Goal: Task Accomplishment & Management: Use online tool/utility

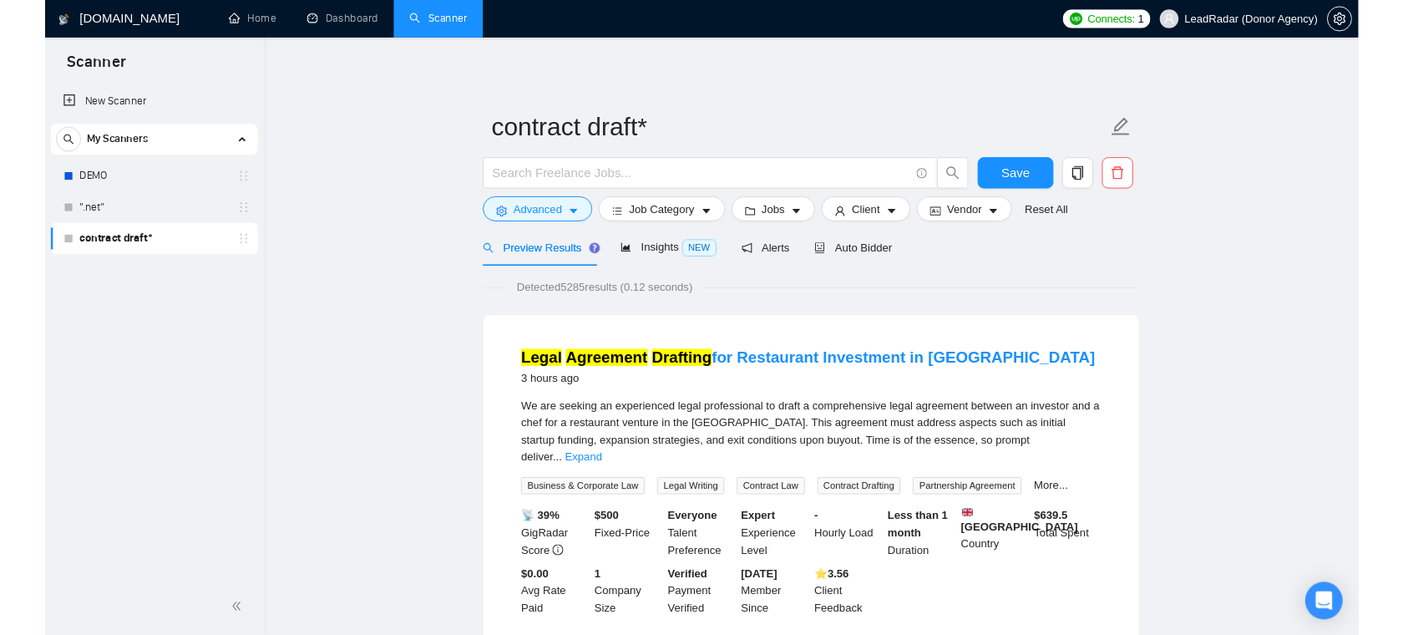
scroll to position [31, 0]
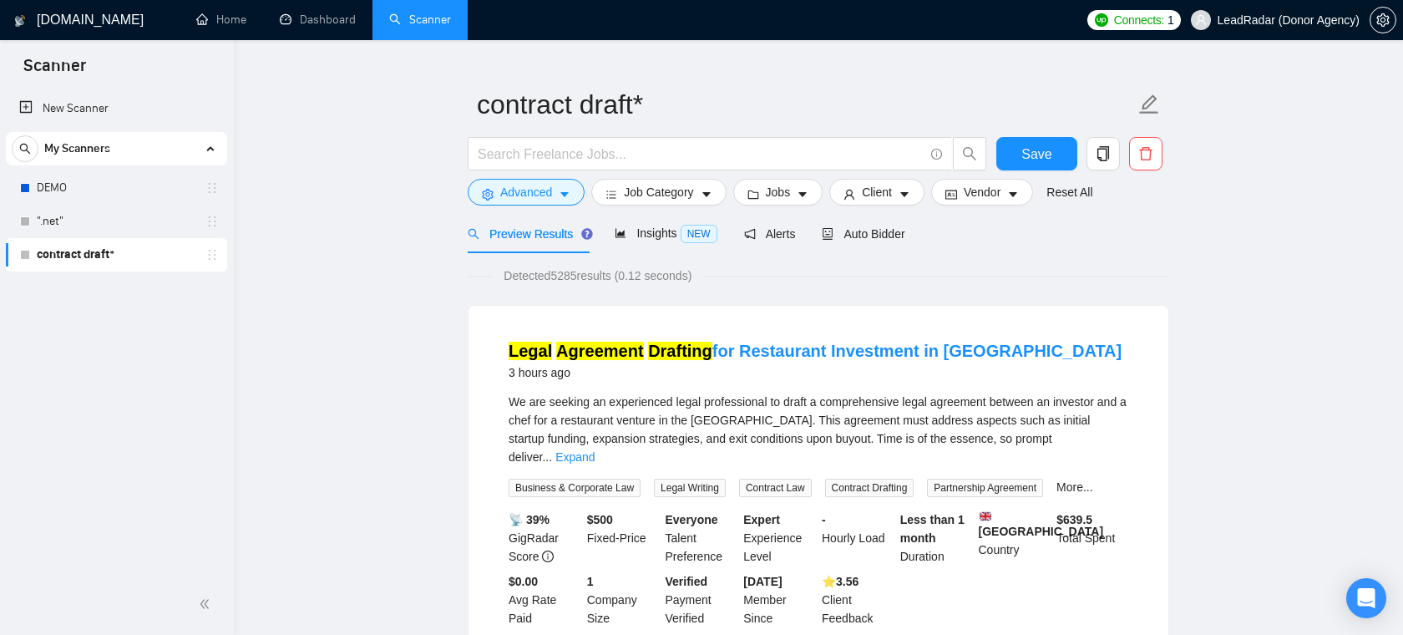
click at [1254, 20] on span "LeadRadar (Donor Agency)" at bounding box center [1289, 20] width 142 height 0
click at [1277, 20] on span "LeadRadar (Donor Agency)" at bounding box center [1289, 20] width 142 height 0
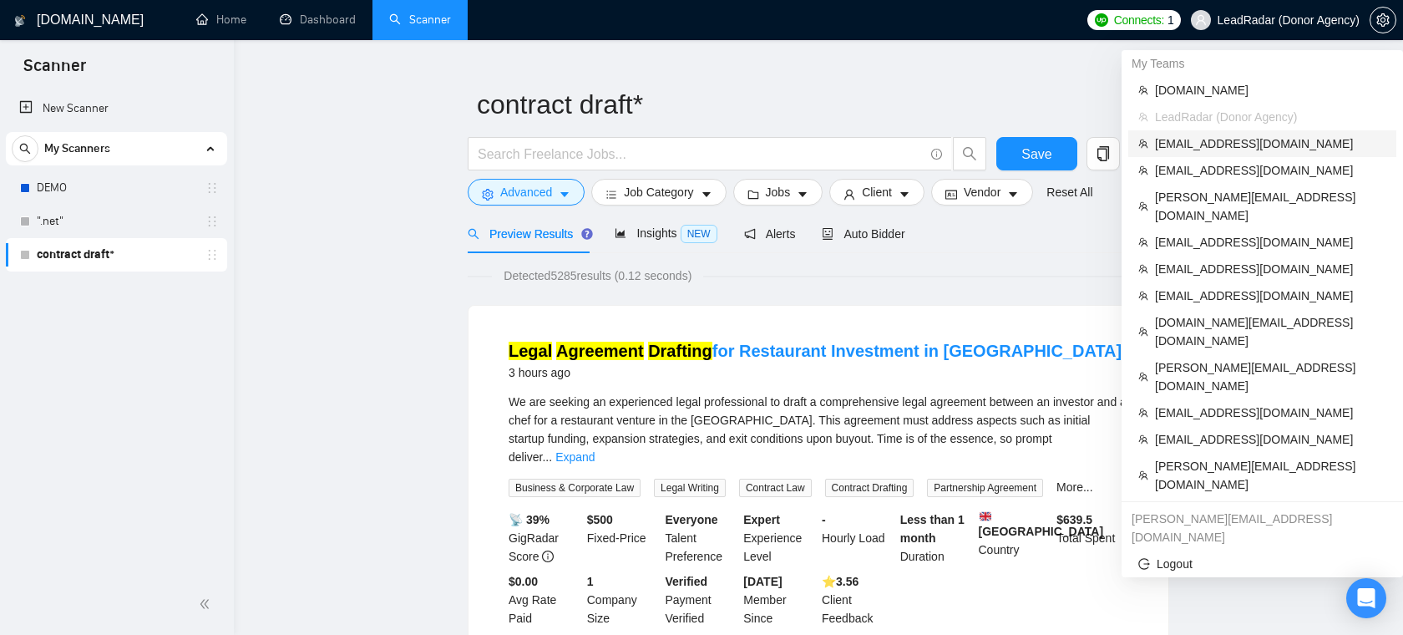
click at [1223, 144] on span "[EMAIL_ADDRESS][DOMAIN_NAME]" at bounding box center [1270, 143] width 231 height 18
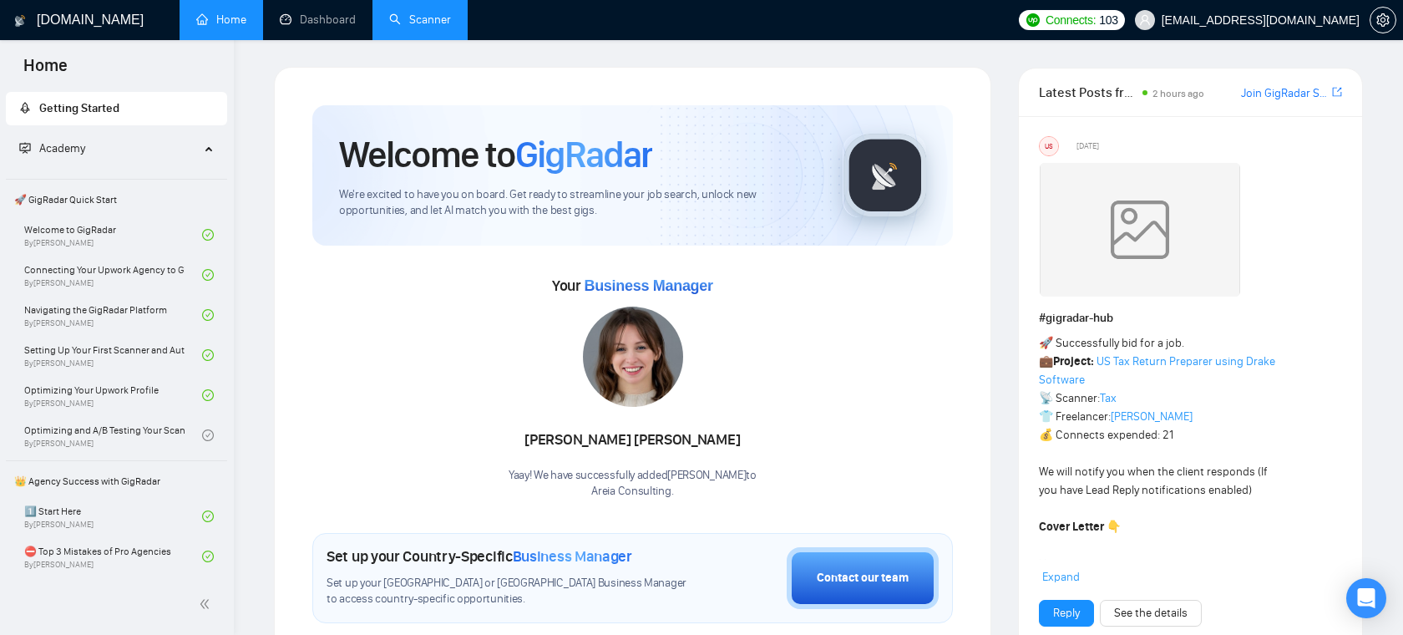
click at [404, 23] on link "Scanner" at bounding box center [420, 20] width 62 height 14
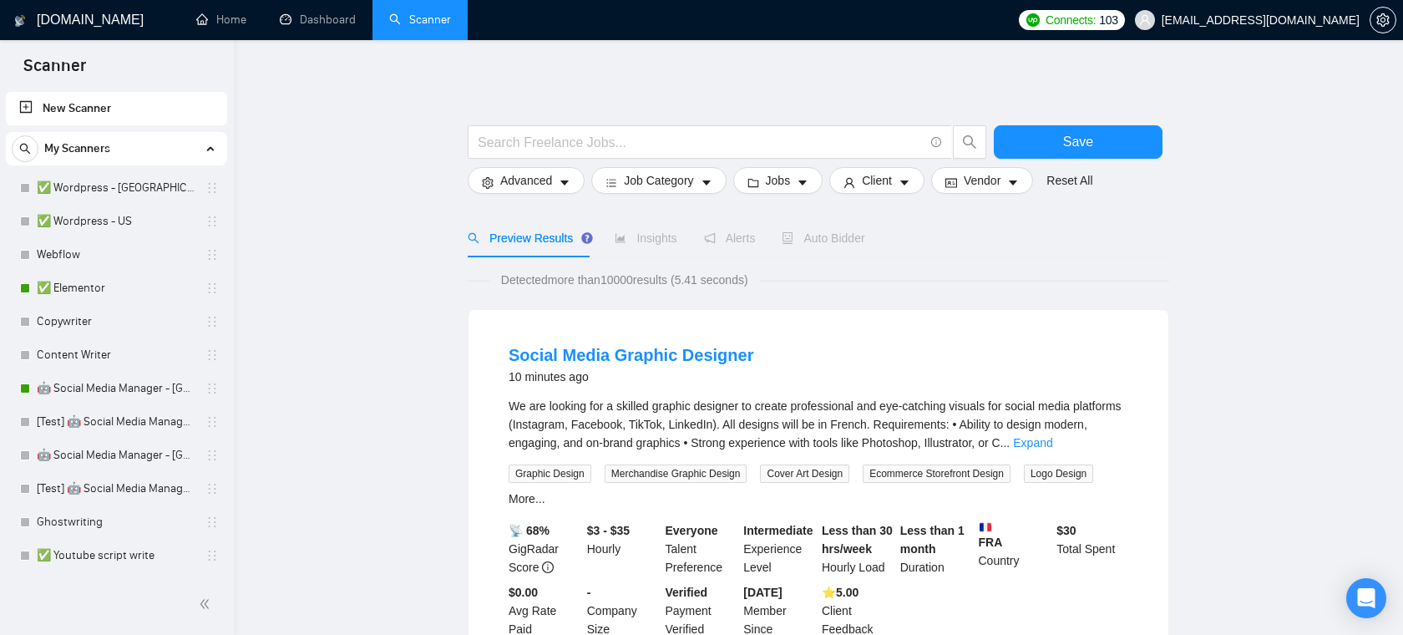
click at [1302, 20] on span "[EMAIL_ADDRESS][DOMAIN_NAME]" at bounding box center [1261, 20] width 198 height 0
click at [1294, 20] on span "[EMAIL_ADDRESS][DOMAIN_NAME]" at bounding box center [1261, 20] width 198 height 0
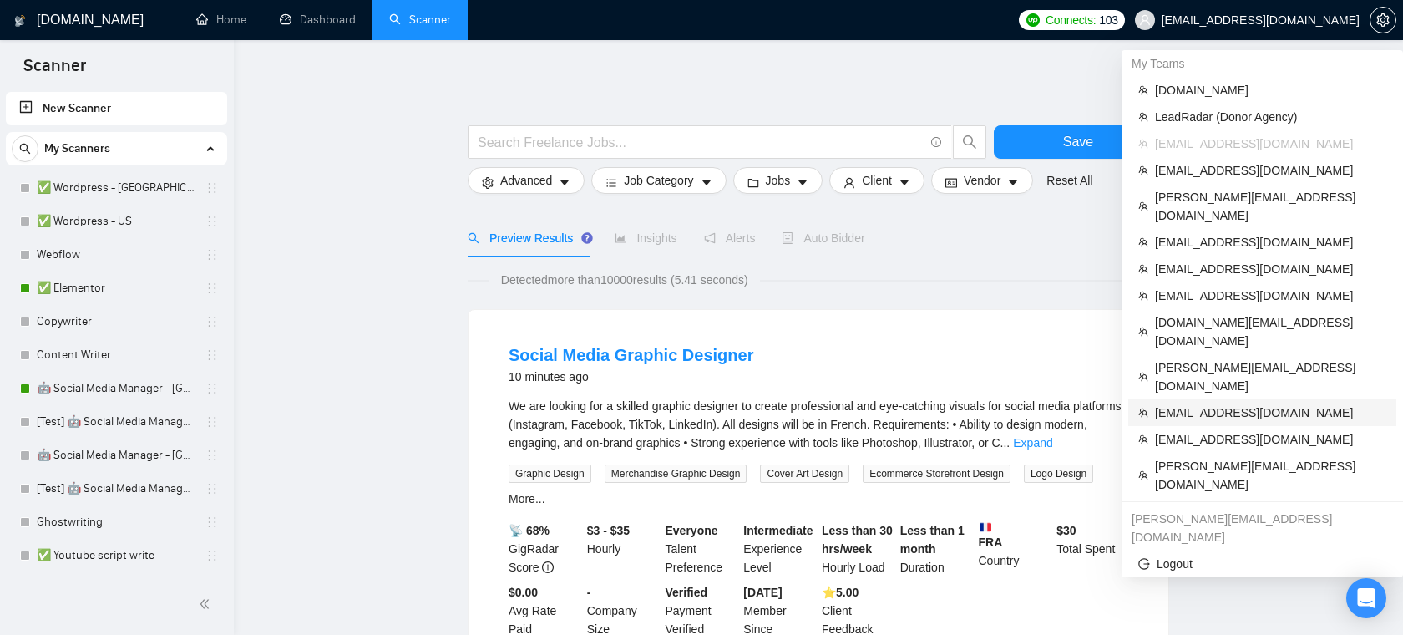
click at [1188, 403] on span "[EMAIL_ADDRESS][DOMAIN_NAME]" at bounding box center [1270, 412] width 231 height 18
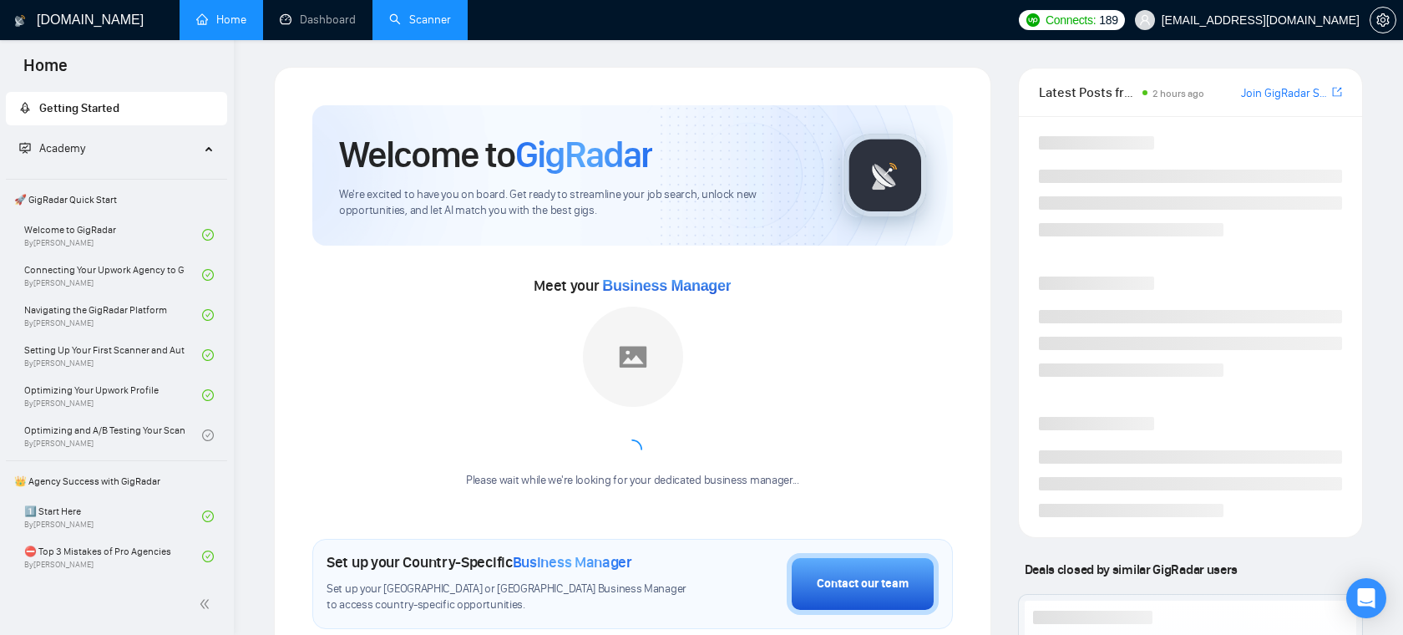
click at [404, 21] on link "Scanner" at bounding box center [420, 20] width 62 height 14
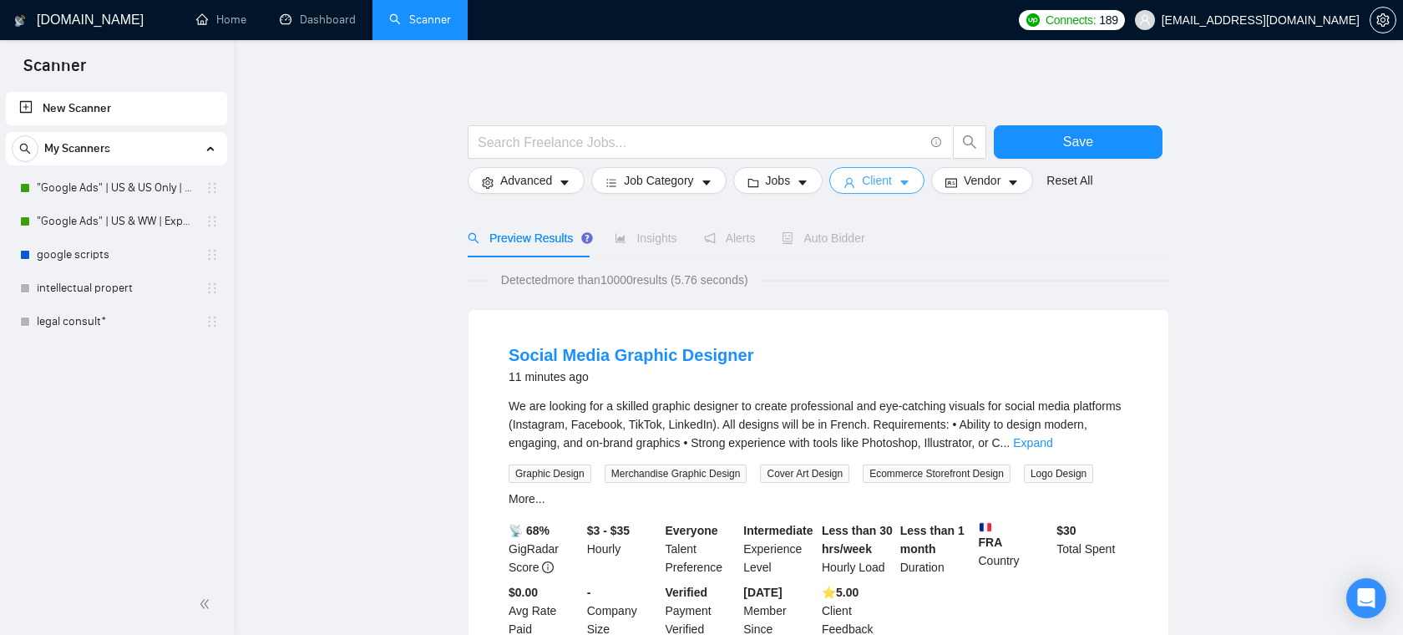
click at [901, 185] on button "Client" at bounding box center [876, 180] width 95 height 27
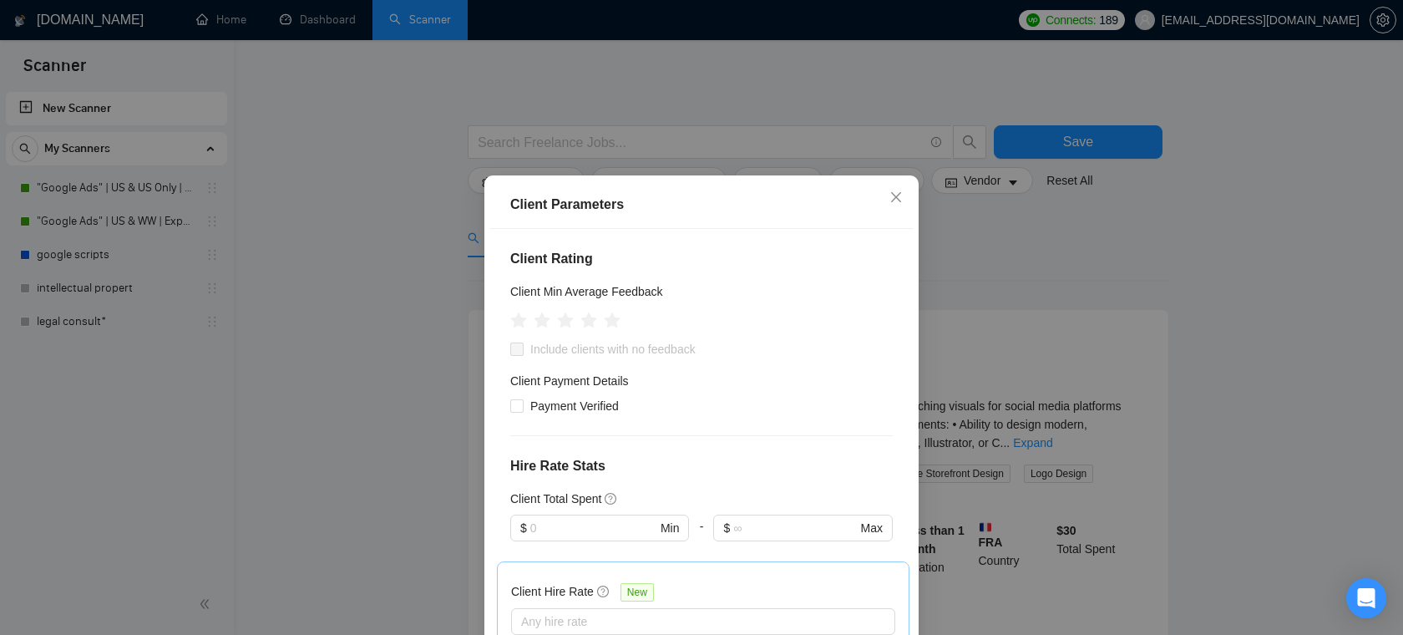
scroll to position [208, 0]
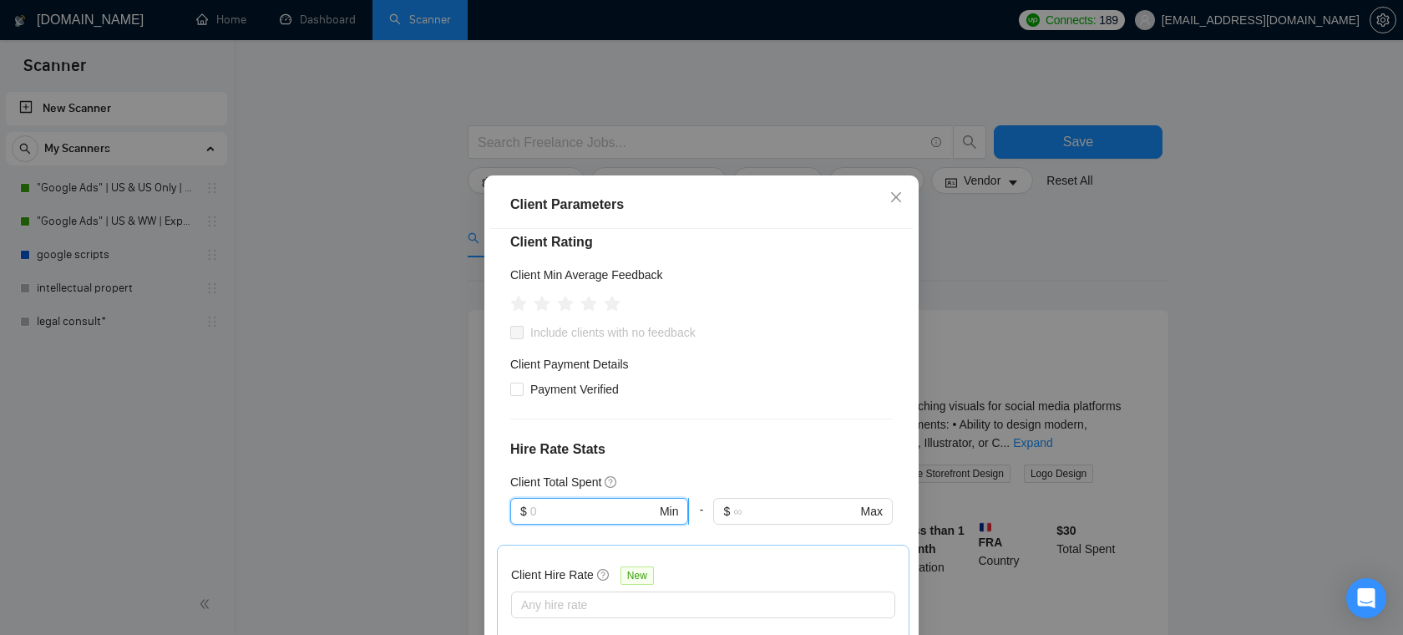
click at [596, 514] on input "text" at bounding box center [593, 511] width 126 height 18
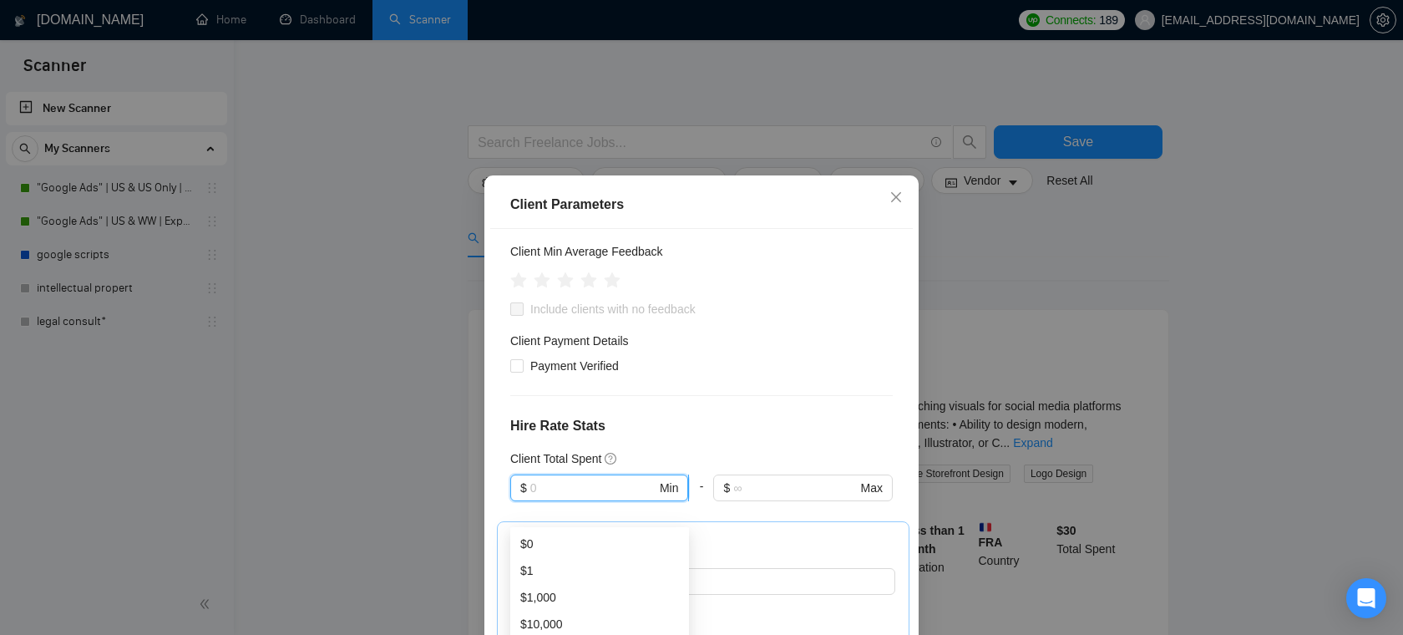
scroll to position [246, 0]
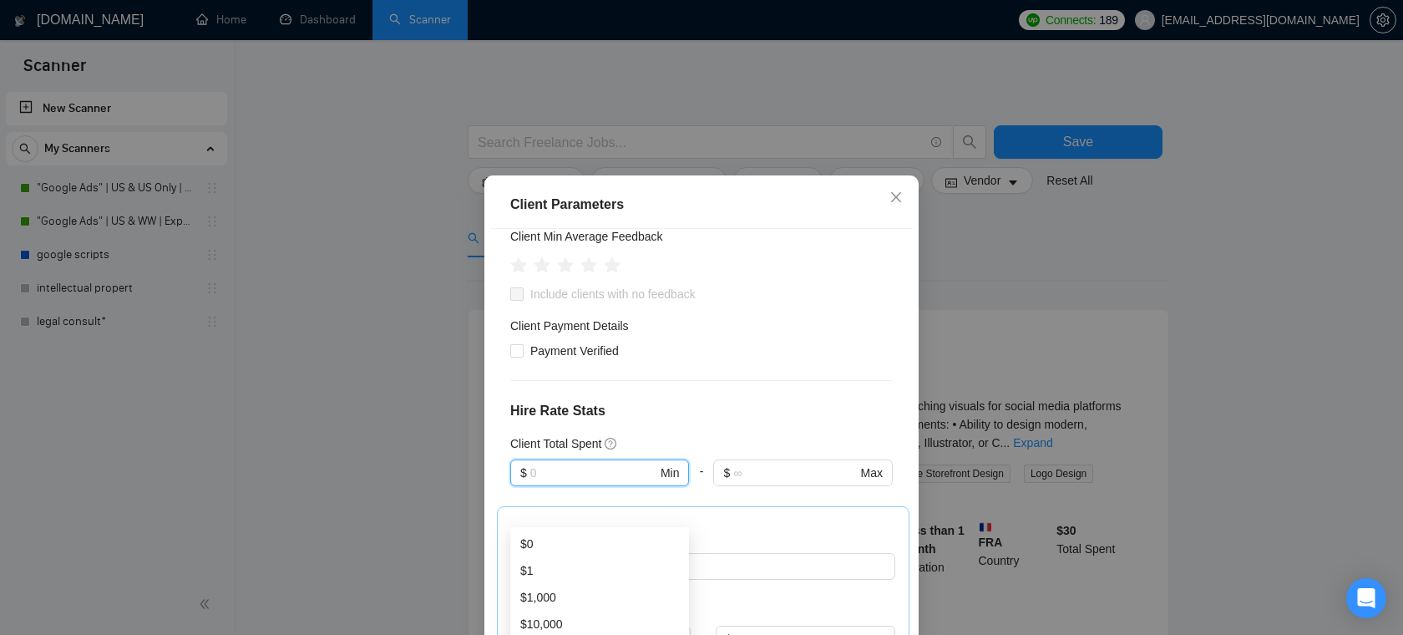
click at [689, 400] on div "Client Location Include Client Countries Select Exclude Client Countries Select…" at bounding box center [701, 451] width 423 height 444
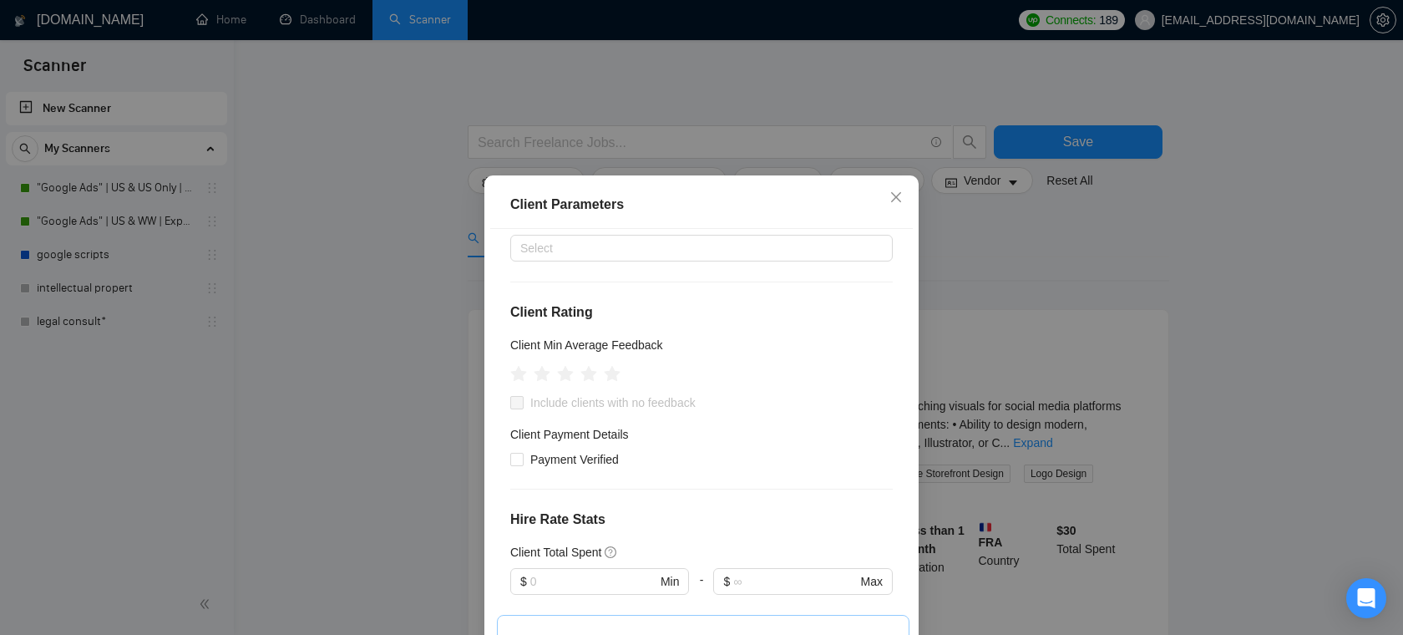
scroll to position [58, 0]
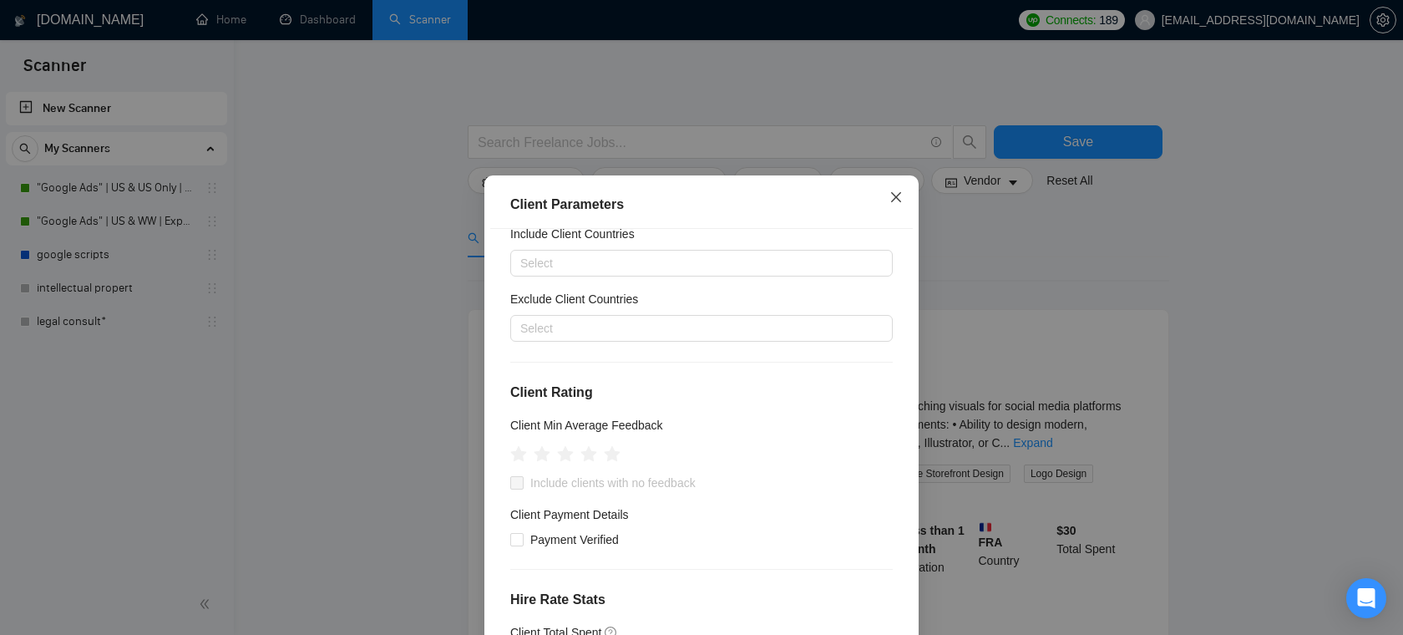
click at [901, 197] on icon "close" at bounding box center [895, 196] width 13 height 13
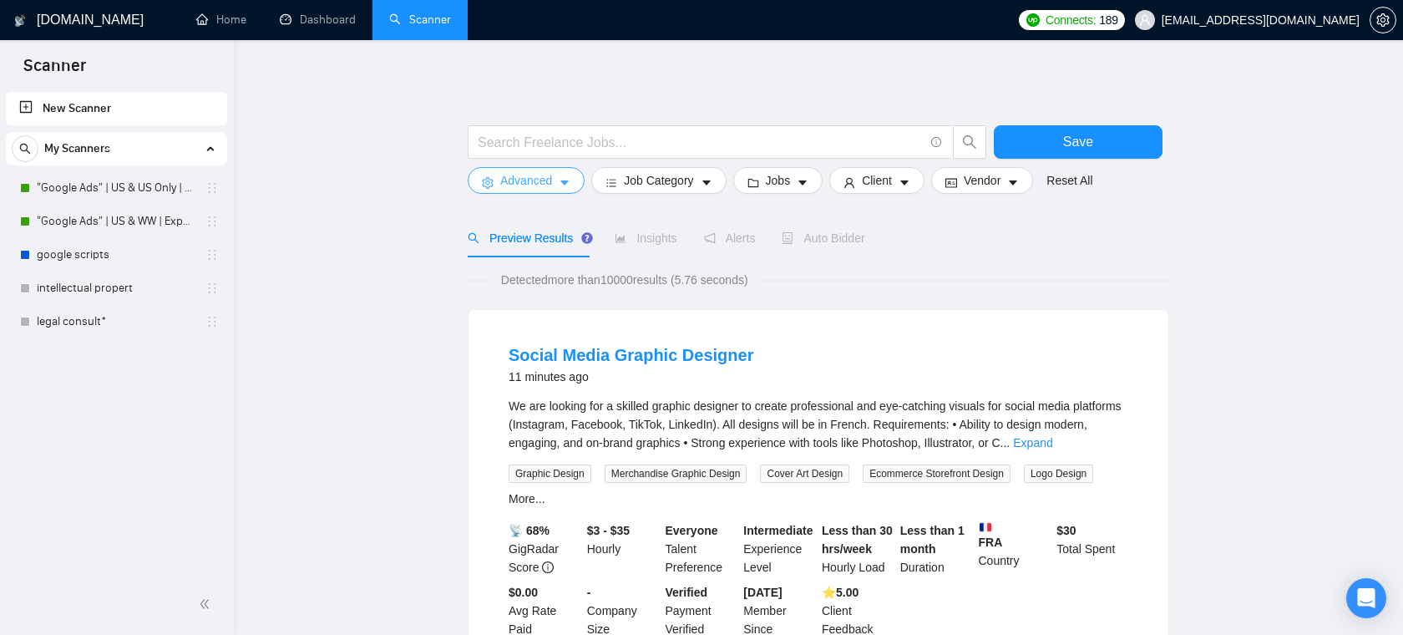
click at [552, 185] on span "Advanced" at bounding box center [526, 180] width 52 height 18
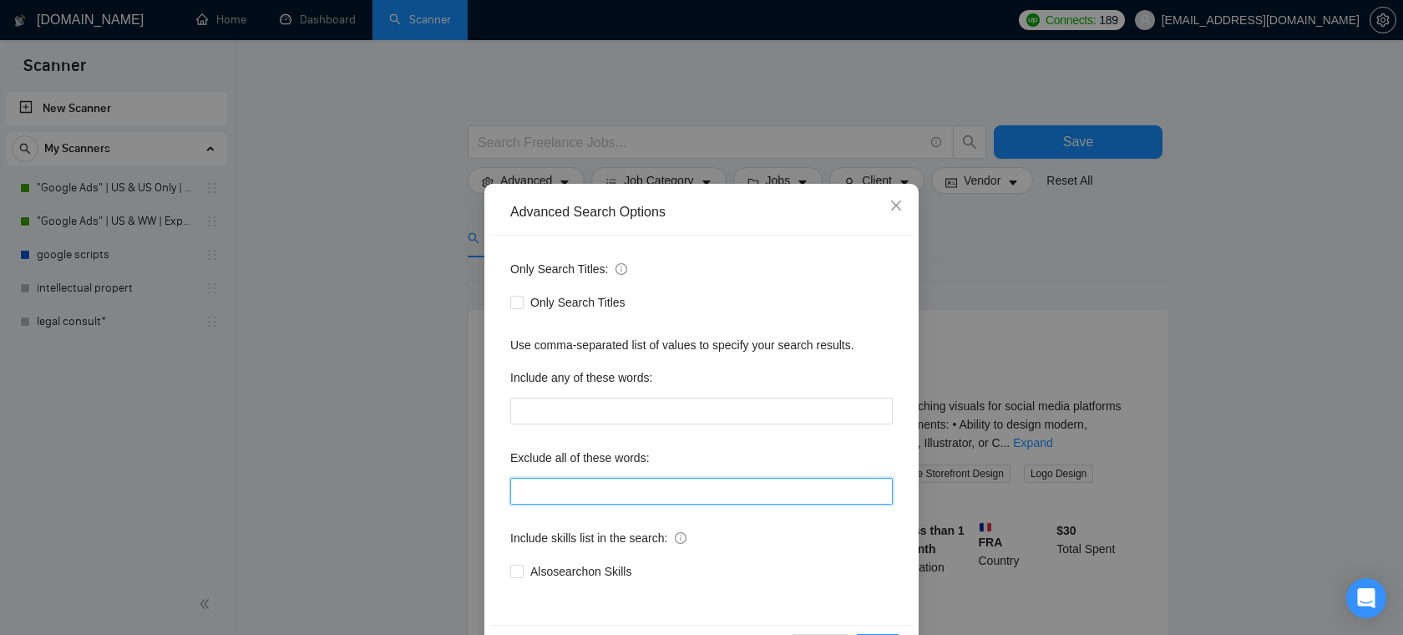
click at [595, 494] on input "text" at bounding box center [701, 491] width 382 height 27
click at [579, 503] on input "text" at bounding box center [701, 491] width 382 height 27
click at [595, 474] on div "Exclude all of these words:" at bounding box center [701, 460] width 382 height 33
click at [636, 494] on input "text" at bounding box center [701, 491] width 382 height 27
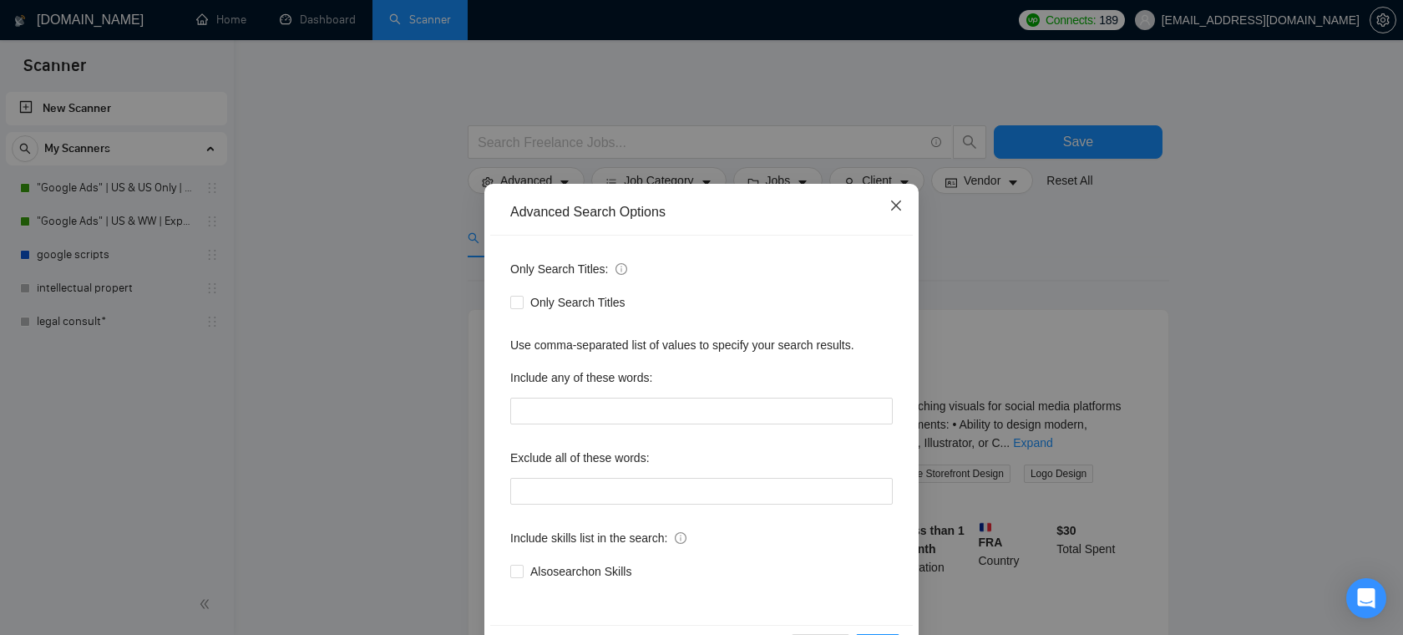
click at [907, 200] on span "Close" at bounding box center [896, 206] width 45 height 45
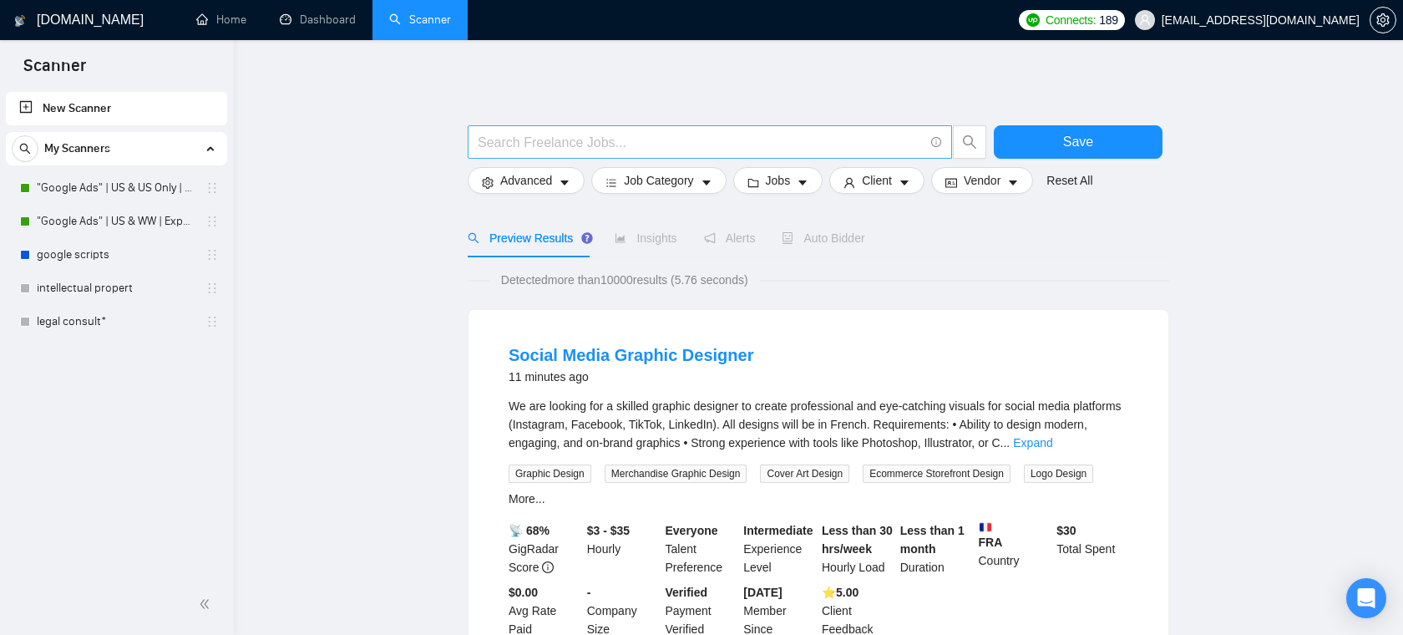
click at [774, 146] on input "text" at bounding box center [701, 142] width 446 height 21
